Goal: Task Accomplishment & Management: Complete application form

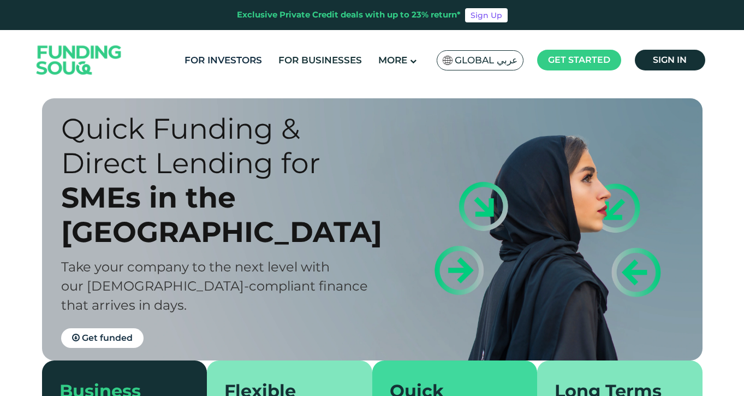
click at [230, 62] on link "For Investors" at bounding box center [223, 60] width 83 height 18
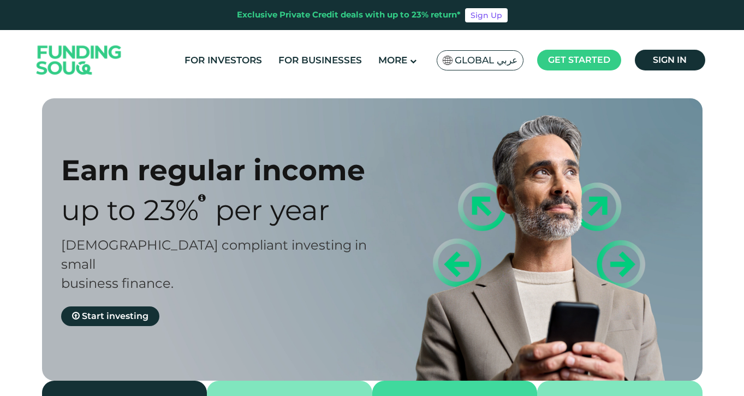
type tc-range-slider "4"
click at [322, 64] on link "For Businesses" at bounding box center [320, 60] width 89 height 18
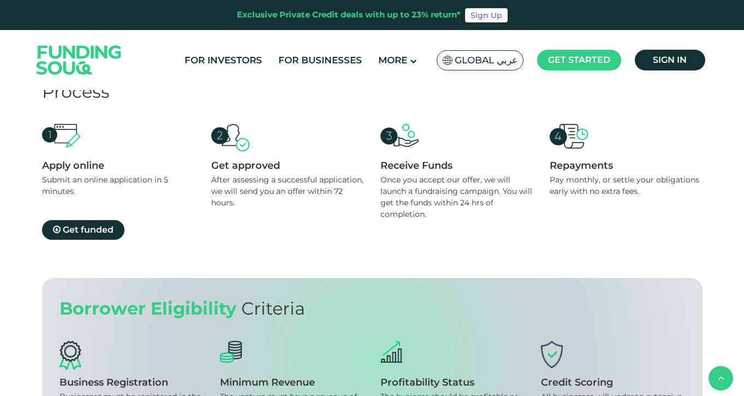
scroll to position [1068, 0]
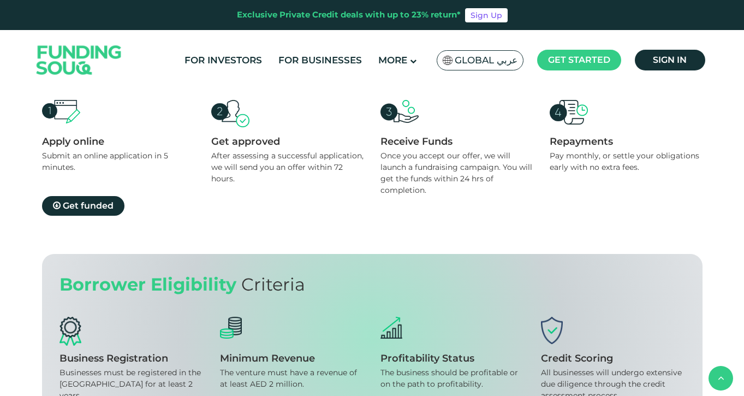
click at [78, 206] on span "Get funded" at bounding box center [88, 205] width 51 height 10
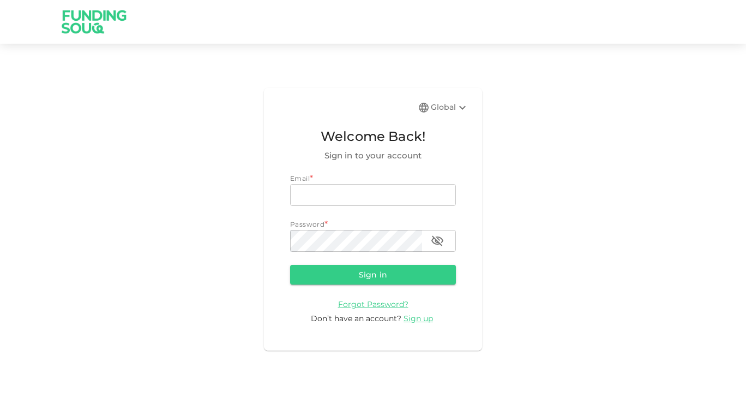
type input "[EMAIL_ADDRESS][DOMAIN_NAME]"
click at [441, 241] on icon "button" at bounding box center [437, 240] width 13 height 13
click at [363, 273] on button "Sign in" at bounding box center [373, 275] width 166 height 20
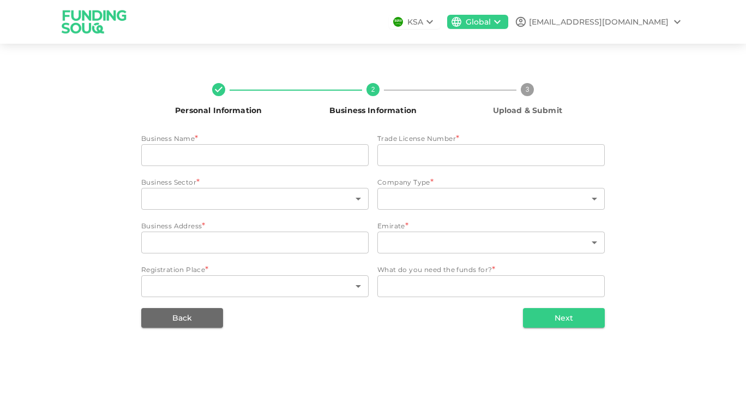
type input "BAB AL [PERSON_NAME] TOURISM LLC"
type input "1137712"
type input "118"
type input "4"
type input "SUN SHINE BUILDING AL GARHOUD"
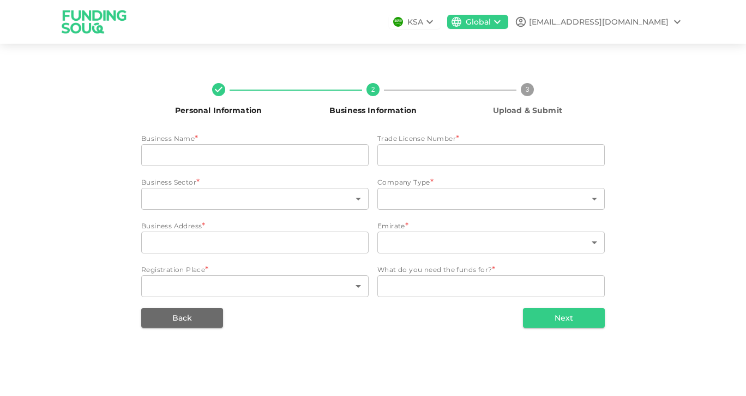
type input "3"
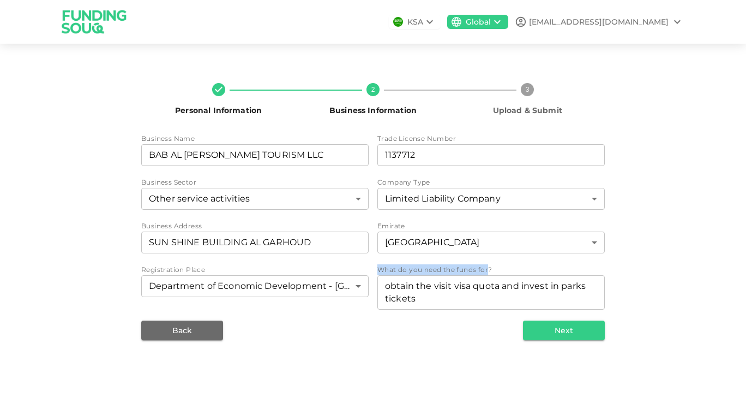
copy span "What do you need the funds for"
drag, startPoint x: 379, startPoint y: 268, endPoint x: 488, endPoint y: 267, distance: 109.1
click at [488, 267] on span "What do you need the funds for?" at bounding box center [435, 269] width 115 height 8
click at [663, 270] on div "Personal Information 2 Business Information 3 Upload & Submit Business Name bus…" at bounding box center [373, 207] width 622 height 266
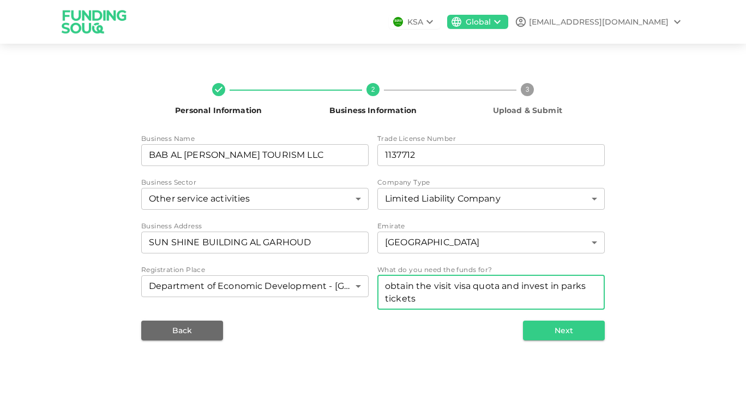
click at [558, 286] on textarea "obtain the visit visa quota and invest in parks tickets" at bounding box center [491, 291] width 212 height 25
click at [459, 300] on textarea "obtain the visit visa quota and invest in [GEOGRAPHIC_DATA] parks tickets" at bounding box center [491, 291] width 212 height 25
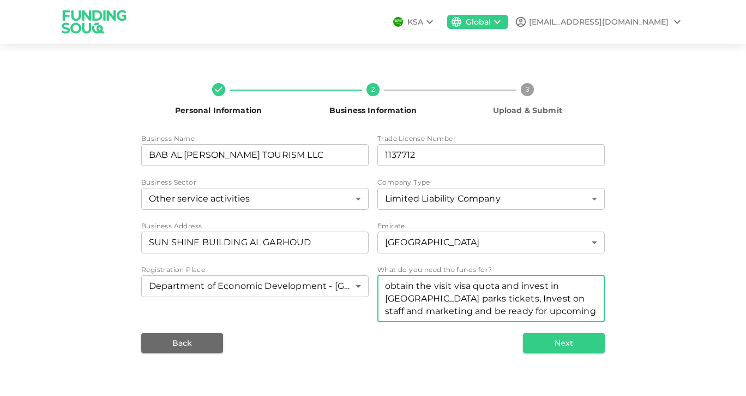
type textarea "obtain the visit visa quota and invest in [GEOGRAPHIC_DATA] parks tickets, Inve…"
click at [561, 343] on button "Next" at bounding box center [564, 343] width 82 height 20
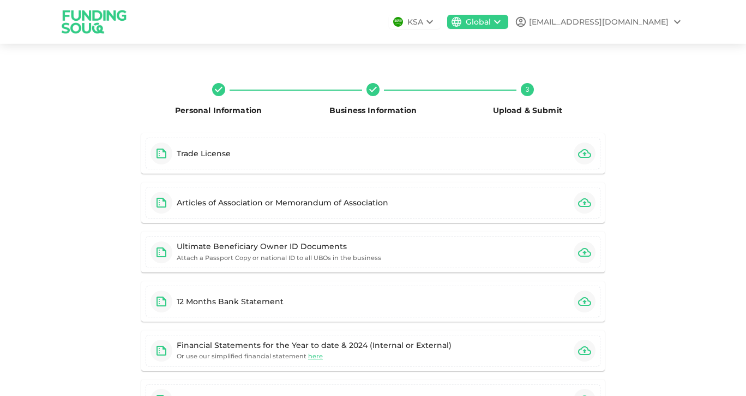
click at [580, 152] on icon "button" at bounding box center [584, 153] width 13 height 13
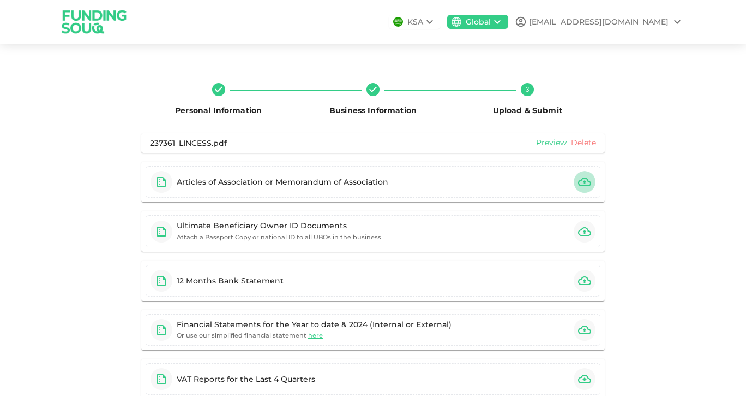
click at [583, 183] on icon "button" at bounding box center [584, 181] width 13 height 13
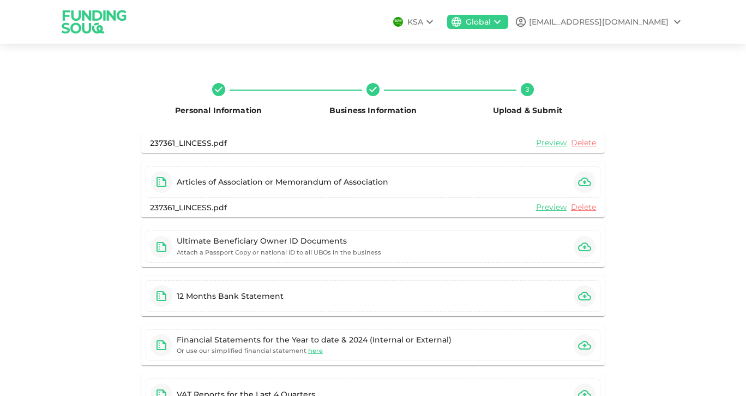
click at [581, 244] on icon "button" at bounding box center [584, 246] width 13 height 13
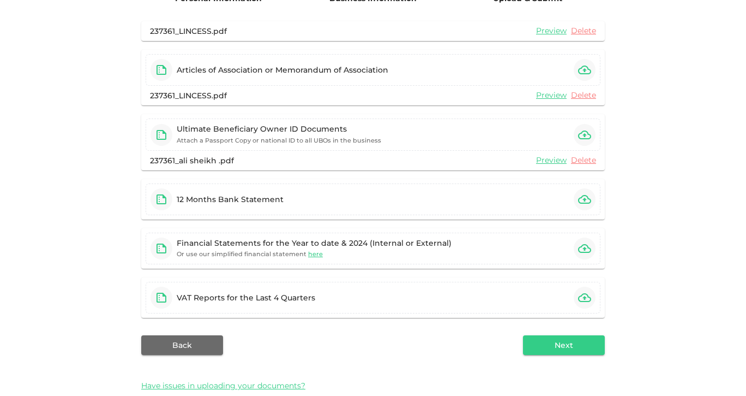
scroll to position [132, 0]
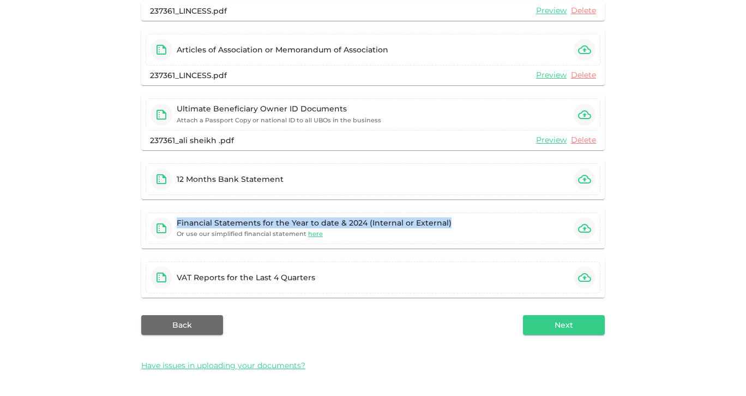
drag, startPoint x: 171, startPoint y: 224, endPoint x: 453, endPoint y: 224, distance: 282.6
click at [453, 224] on div "Financial Statements for the Year to date & 2024 (Internal or External) Or use …" at bounding box center [373, 228] width 455 height 32
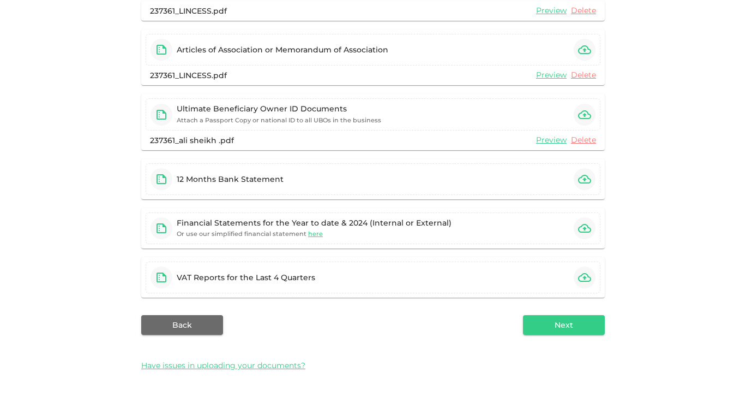
click at [685, 224] on div "Personal Information Business Information 3 Upload & Submit 237361_LINCESS.pdf …" at bounding box center [373, 160] width 746 height 471
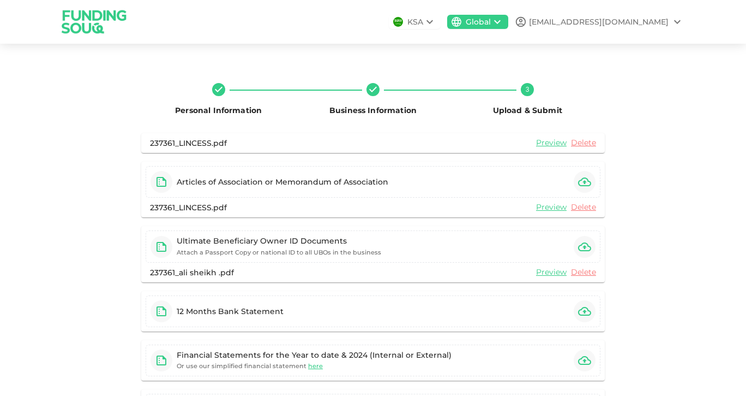
drag, startPoint x: 746, startPoint y: 207, endPoint x: 397, endPoint y: 9, distance: 401.7
